Goal: Information Seeking & Learning: Learn about a topic

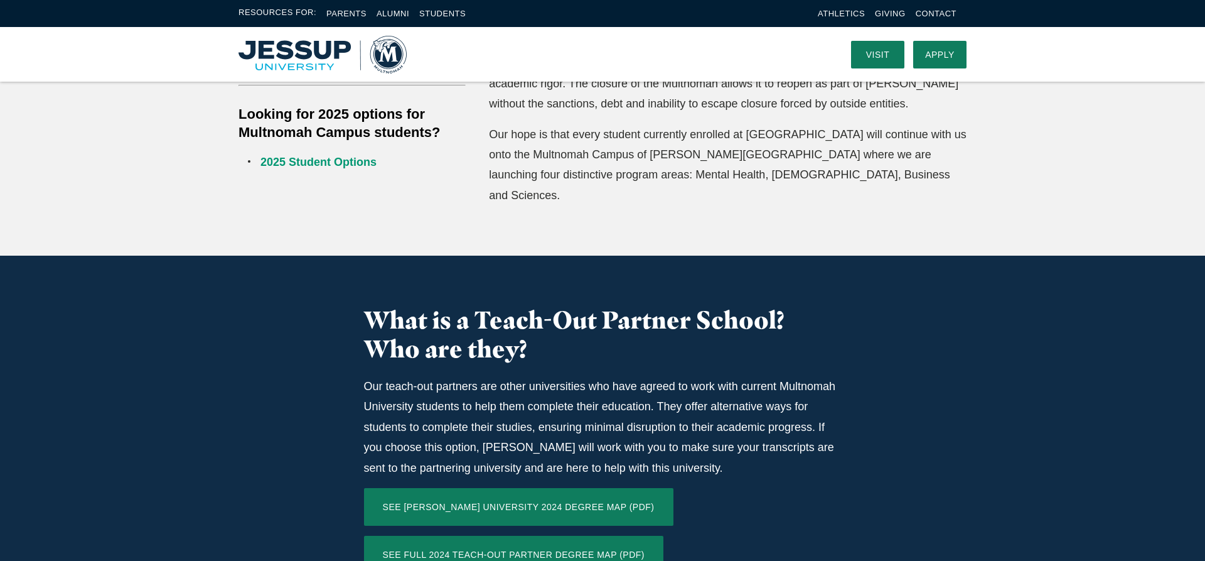
scroll to position [448, 0]
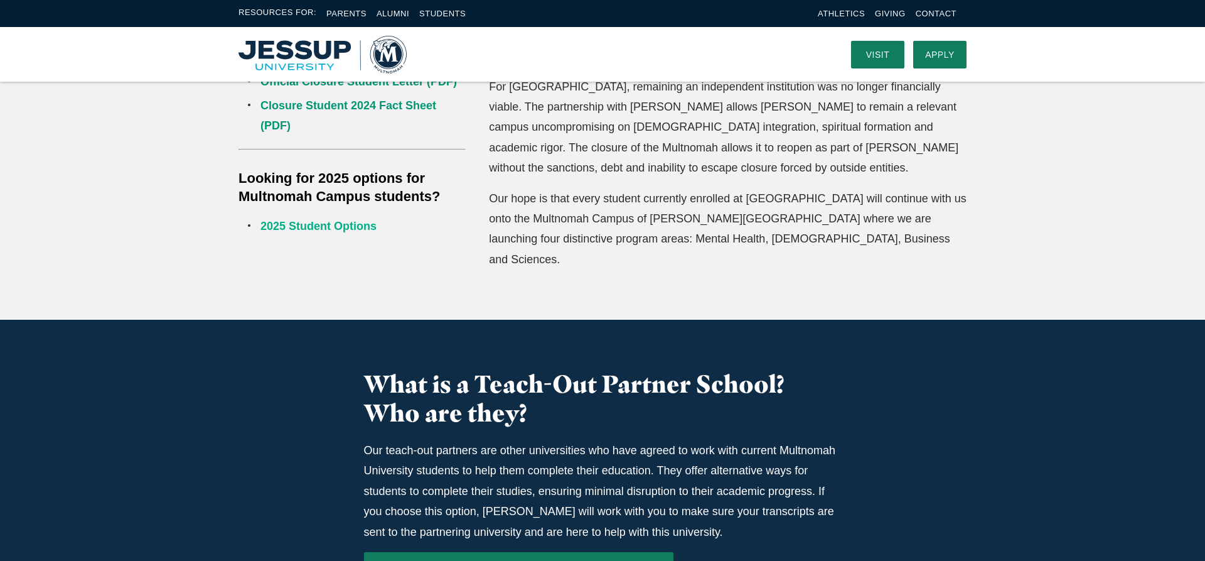
click at [314, 227] on link "2025 Student Options" at bounding box center [319, 226] width 116 height 13
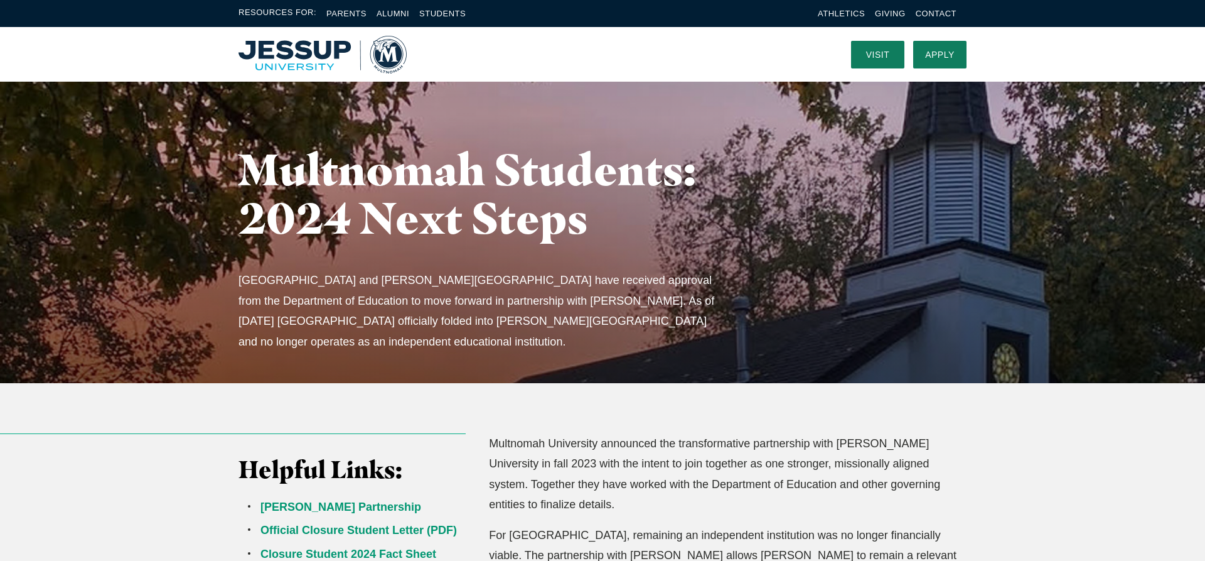
click at [313, 51] on img "Home" at bounding box center [323, 55] width 168 height 38
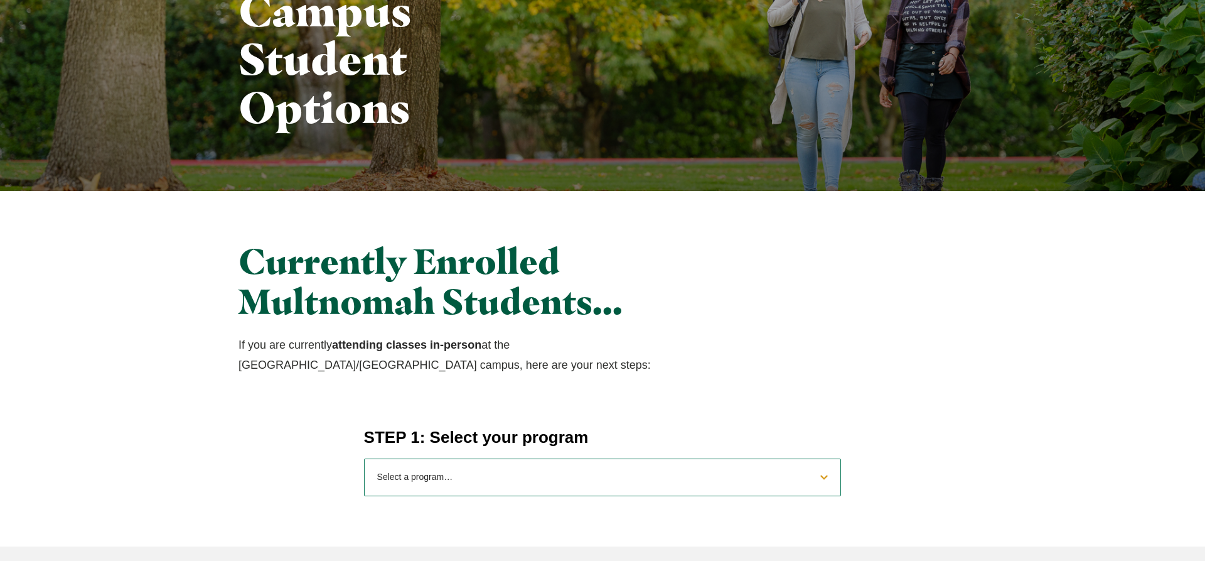
scroll to position [256, 0]
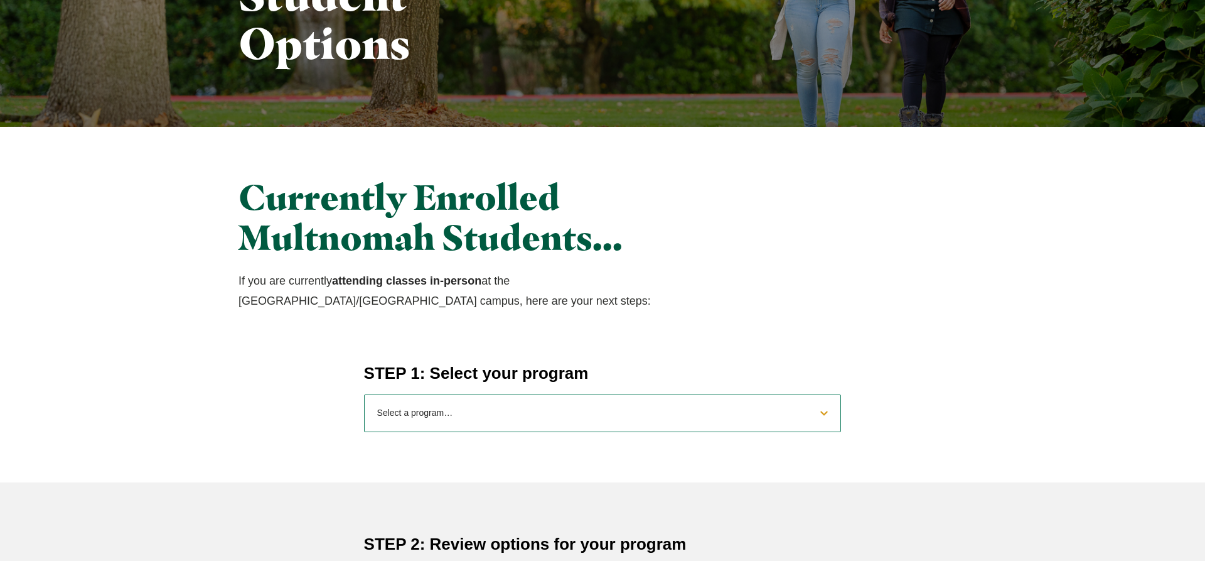
click at [364, 394] on select "Select a program… BS Bible and Theology BS Biology BS Business Administration B…" at bounding box center [603, 413] width 478 height 38
select select "2025bibletheology"
click option "BS Bible and Theology" at bounding box center [0, 0] width 0 height 0
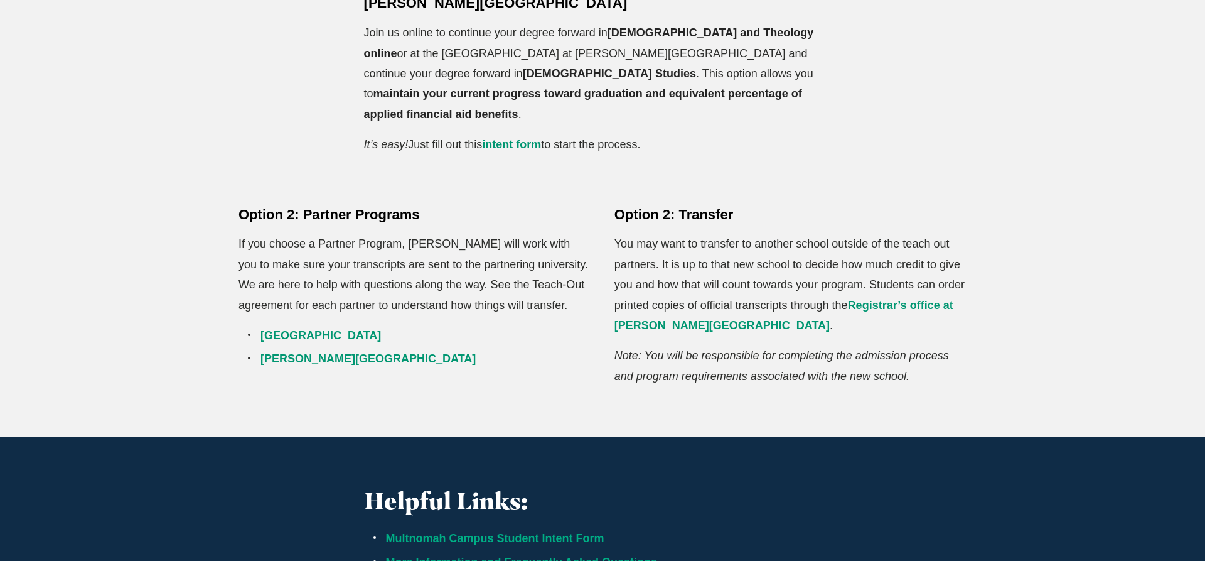
scroll to position [960, 0]
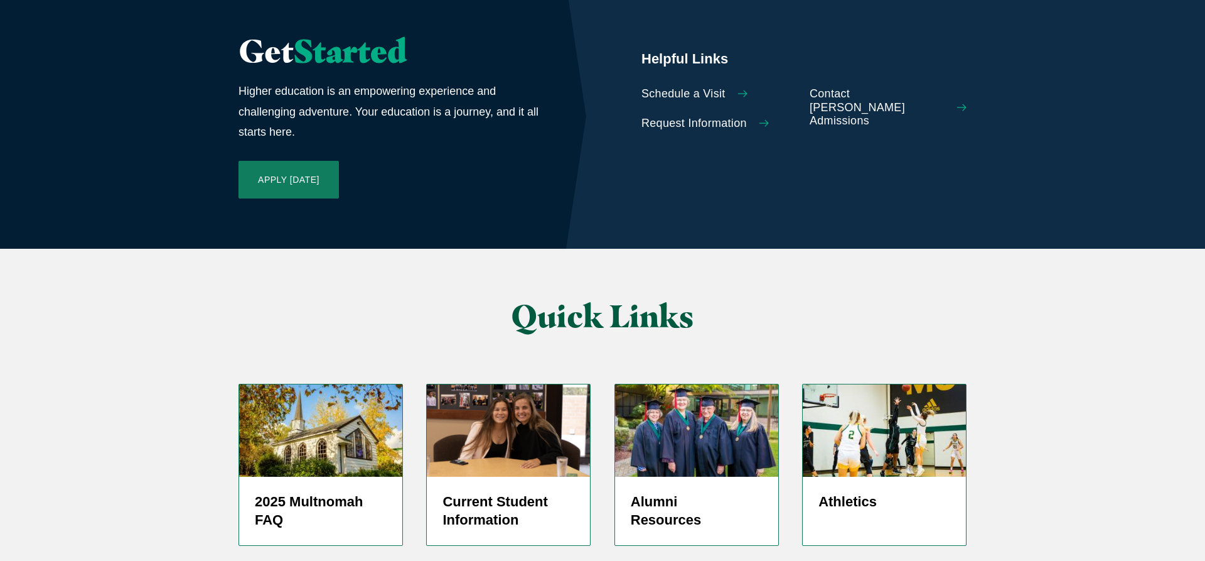
scroll to position [2997, 0]
